Goal: Transaction & Acquisition: Purchase product/service

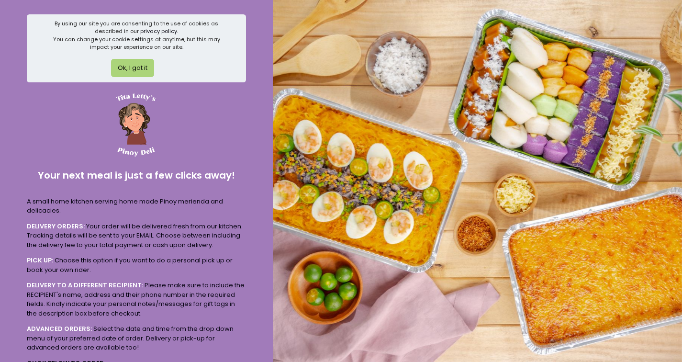
click at [143, 70] on button "Ok, I got it" at bounding box center [132, 68] width 43 height 18
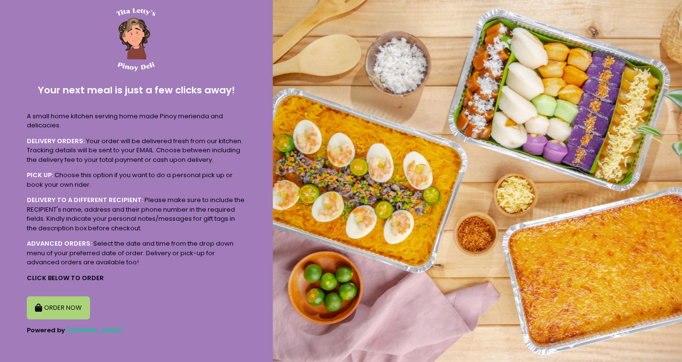
scroll to position [17, 0]
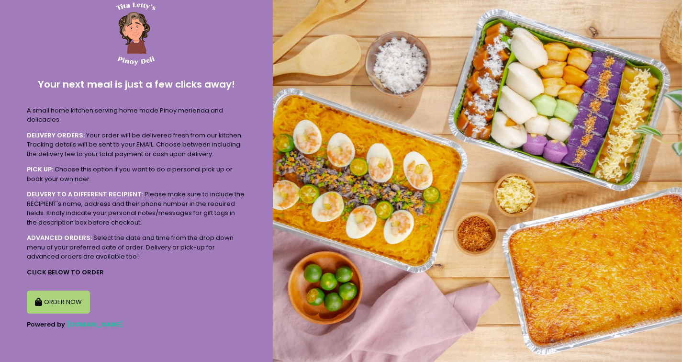
click at [75, 298] on button "ORDER NOW" at bounding box center [58, 302] width 63 height 23
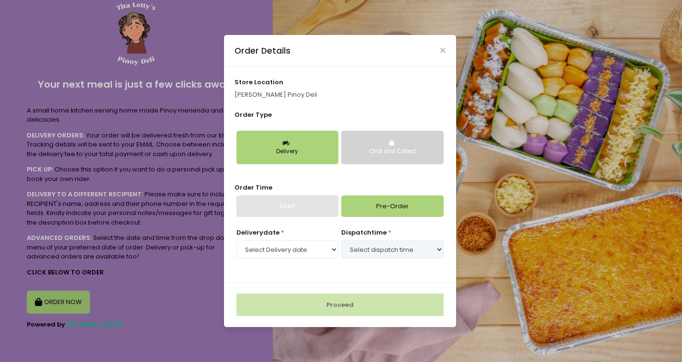
click at [284, 147] on div "Delivery" at bounding box center [287, 151] width 89 height 9
click at [392, 207] on link "Pre-Order" at bounding box center [392, 206] width 102 height 22
click at [305, 250] on select "Select Delivery date [DATE] [DATE] [DATE] [DATE] [DATE]" at bounding box center [287, 249] width 102 height 18
select select "[DATE]"
click at [381, 248] on select "Select dispatch time 09:00 AM - 09:30 AM 09:30 AM - 10:00 AM 10:00 AM - 10:30 A…" at bounding box center [392, 249] width 102 height 18
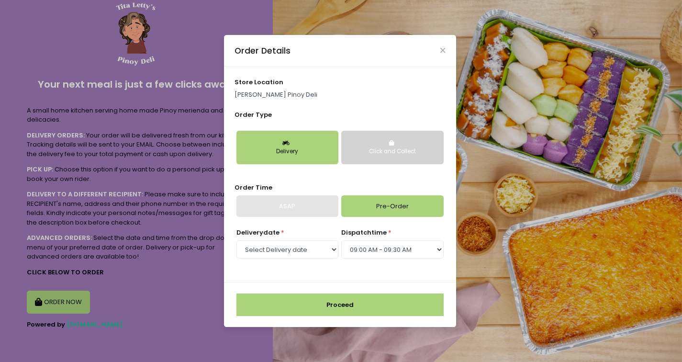
click at [330, 267] on div "Delivery date * Select Delivery date [DATE] [DATE] [DATE] [DATE] [DATE] dispatc…" at bounding box center [340, 249] width 211 height 43
click at [378, 245] on select "Select dispatch time 09:00 AM - 09:30 AM 09:30 AM - 10:00 AM 10:00 AM - 10:30 A…" at bounding box center [392, 249] width 102 height 18
select select "11:00"
click at [391, 267] on div "Delivery date * Select Delivery date [DATE] [DATE] [DATE] [DATE] [DATE] dispatc…" at bounding box center [340, 249] width 211 height 43
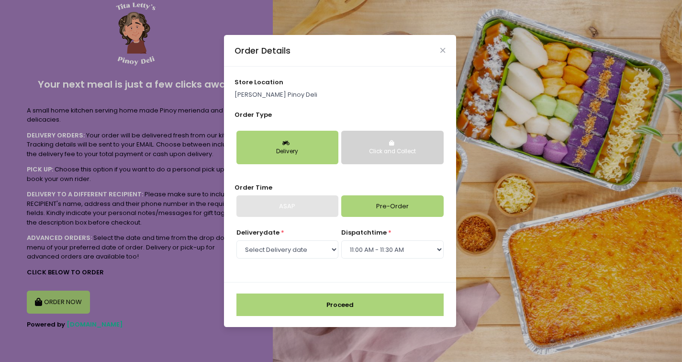
click at [391, 267] on div "Delivery date * Select Delivery date [DATE] [DATE] [DATE] [DATE] [DATE] dispatc…" at bounding box center [340, 249] width 211 height 43
click at [341, 275] on div "store location [PERSON_NAME] Pinoy Deli Order Type Delivery Click and Collect O…" at bounding box center [340, 174] width 232 height 215
click at [344, 300] on button "Proceed" at bounding box center [339, 304] width 207 height 23
